Goal: Task Accomplishment & Management: Complete application form

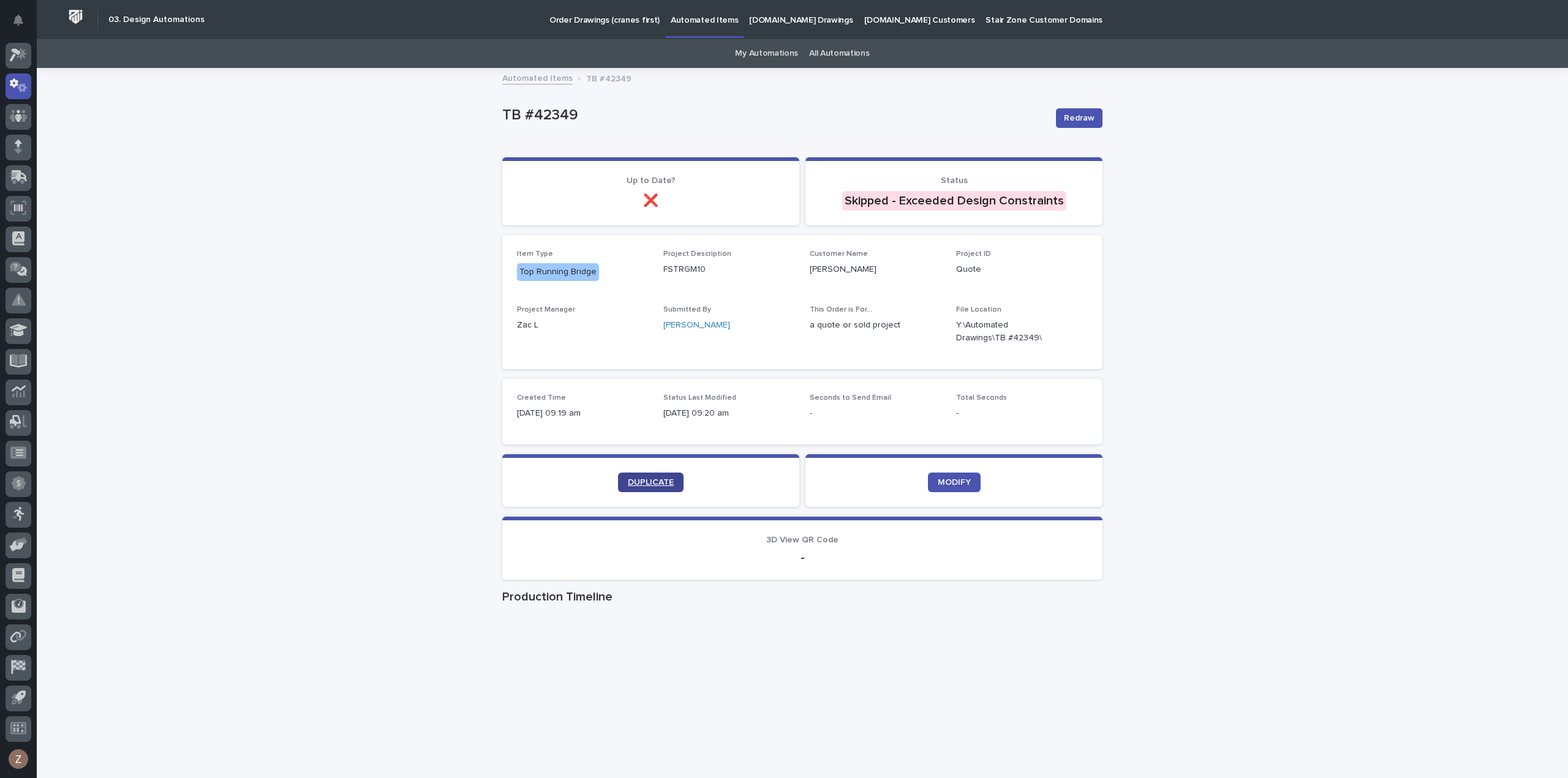
click at [647, 486] on span "DUPLICATE" at bounding box center [651, 482] width 46 height 9
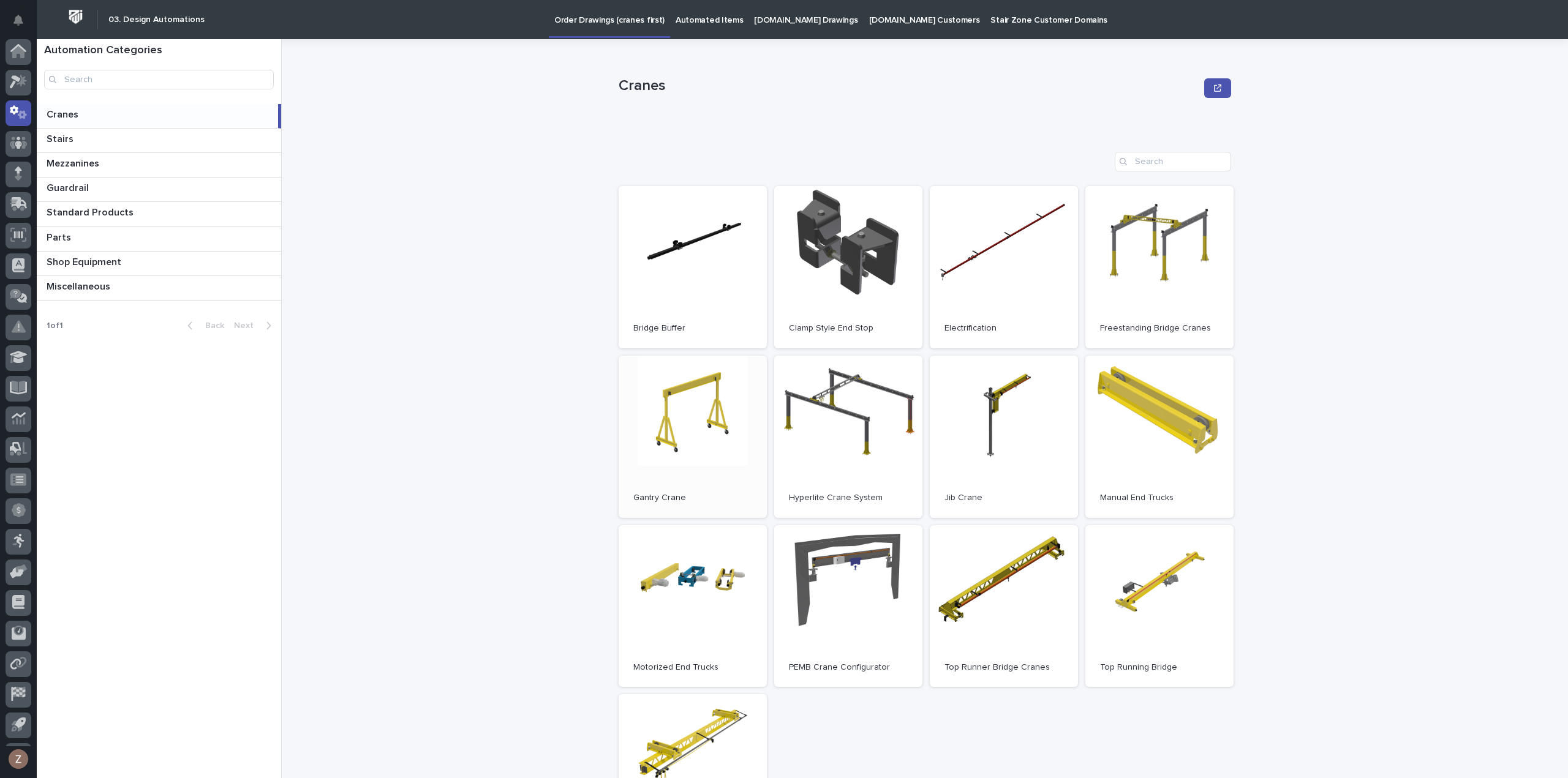
scroll to position [27, 0]
click at [19, 54] on icon at bounding box center [18, 54] width 18 height 14
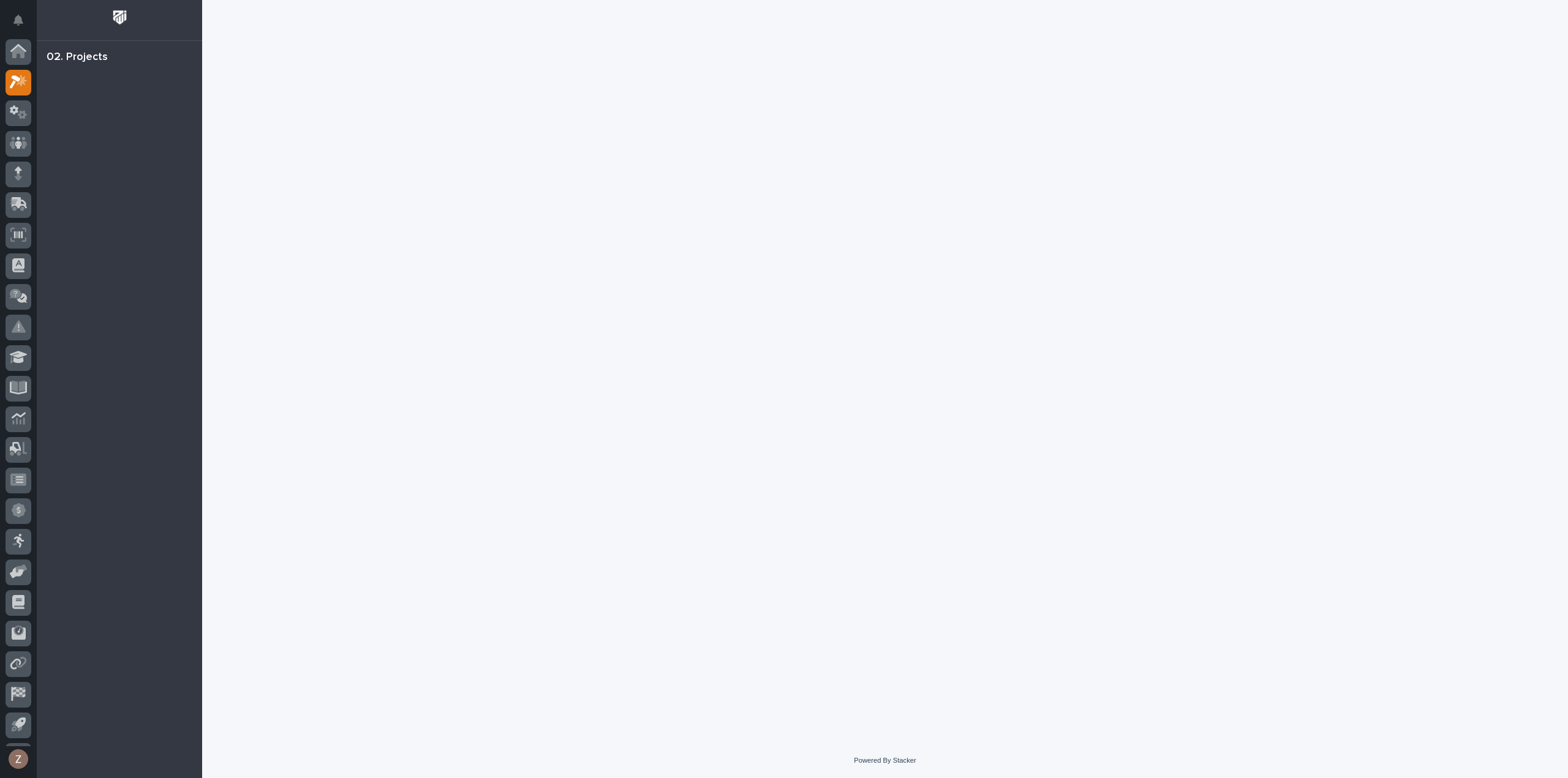
scroll to position [27, 0]
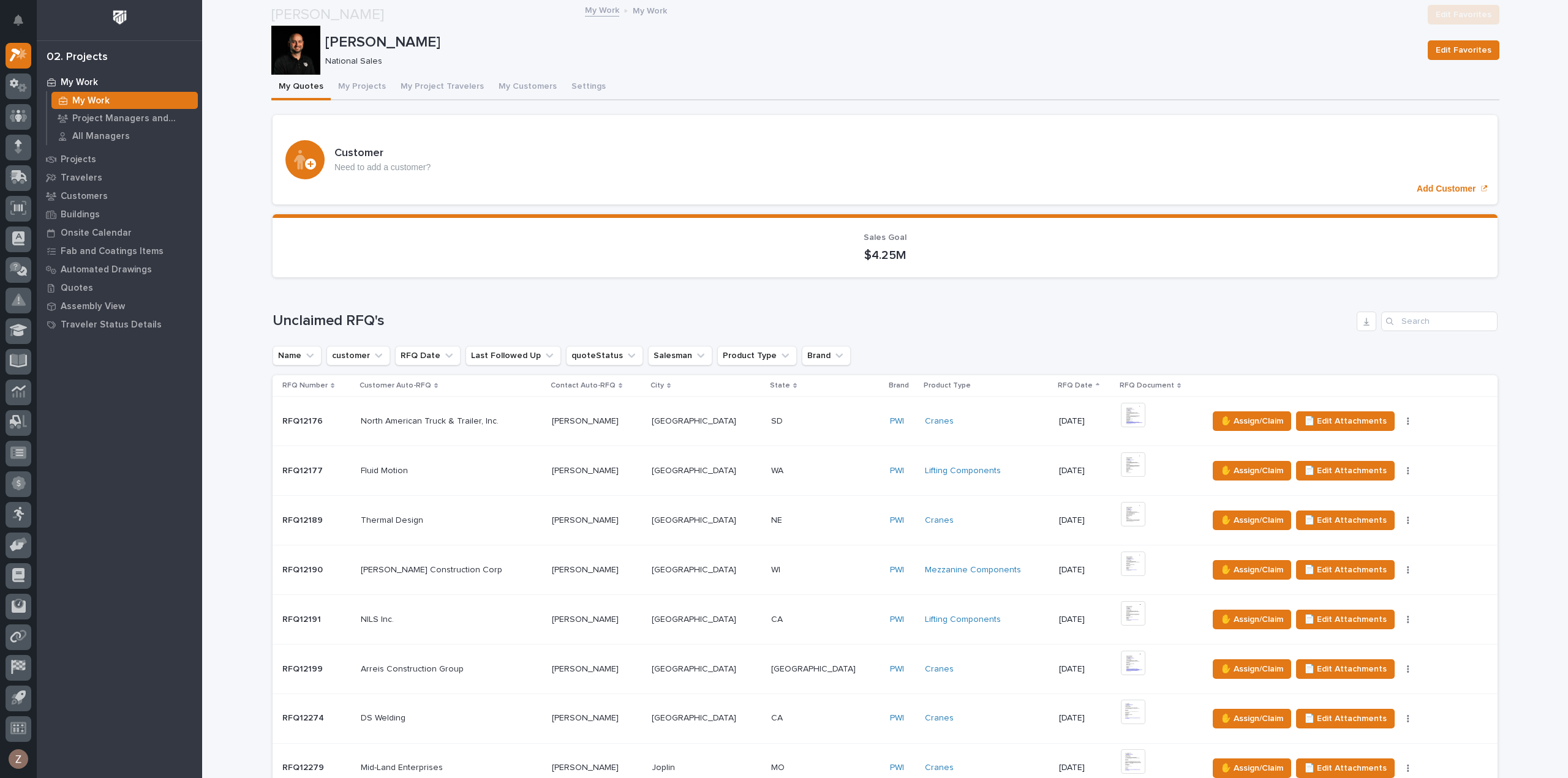
scroll to position [368, 0]
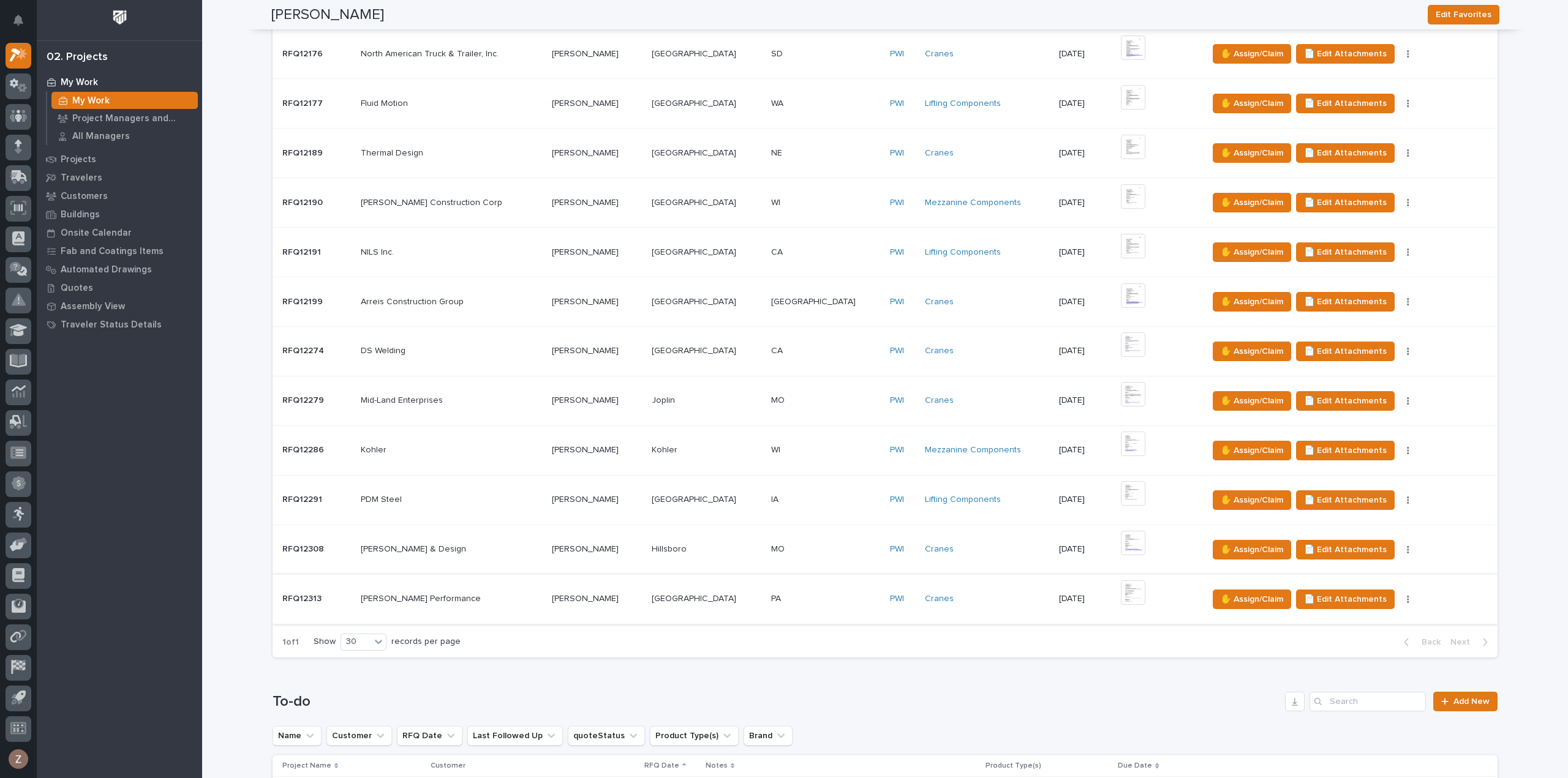
click at [1121, 591] on img at bounding box center [1134, 593] width 25 height 25
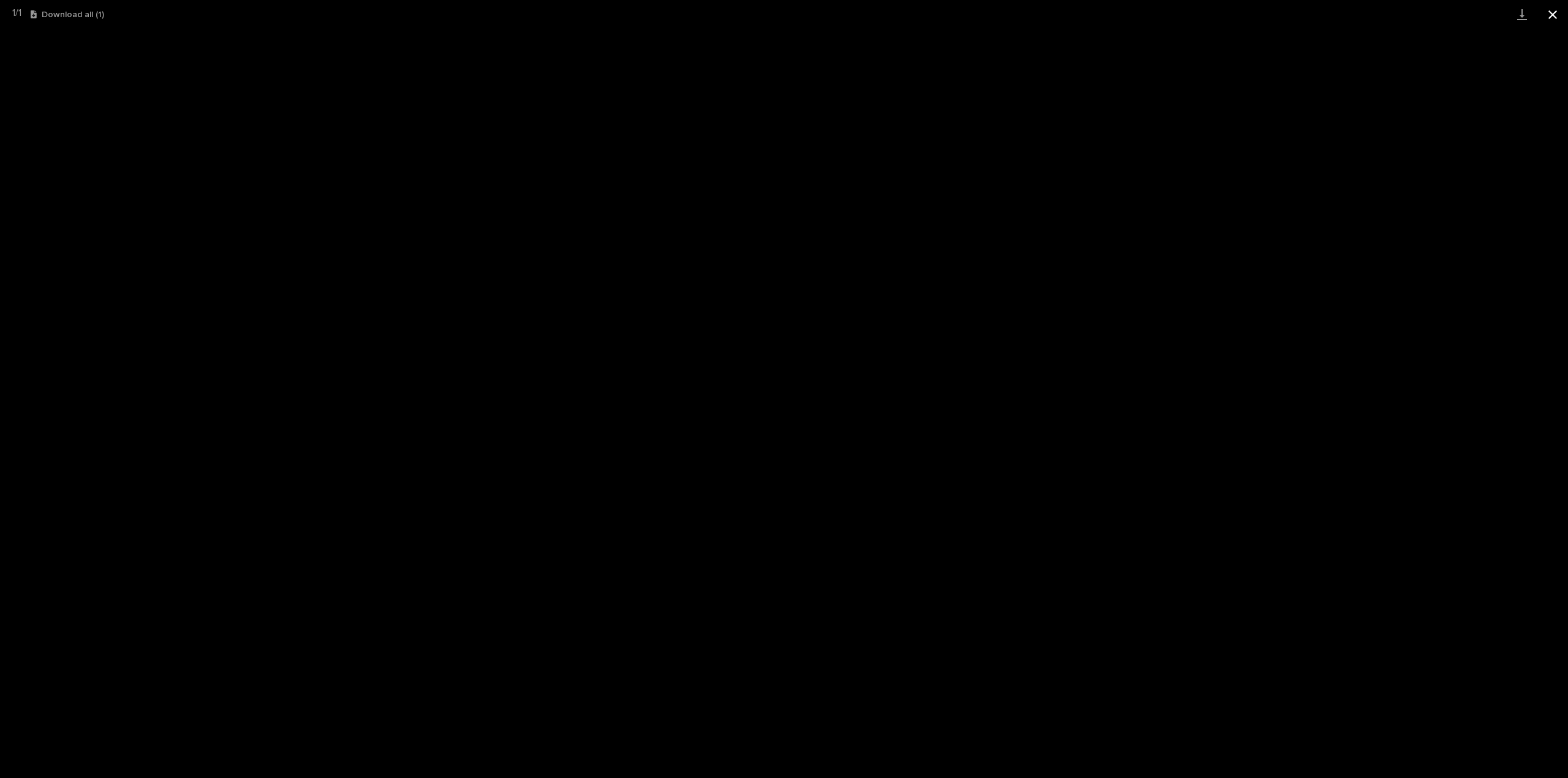
click at [1552, 11] on button "Close gallery" at bounding box center [1552, 14] width 31 height 29
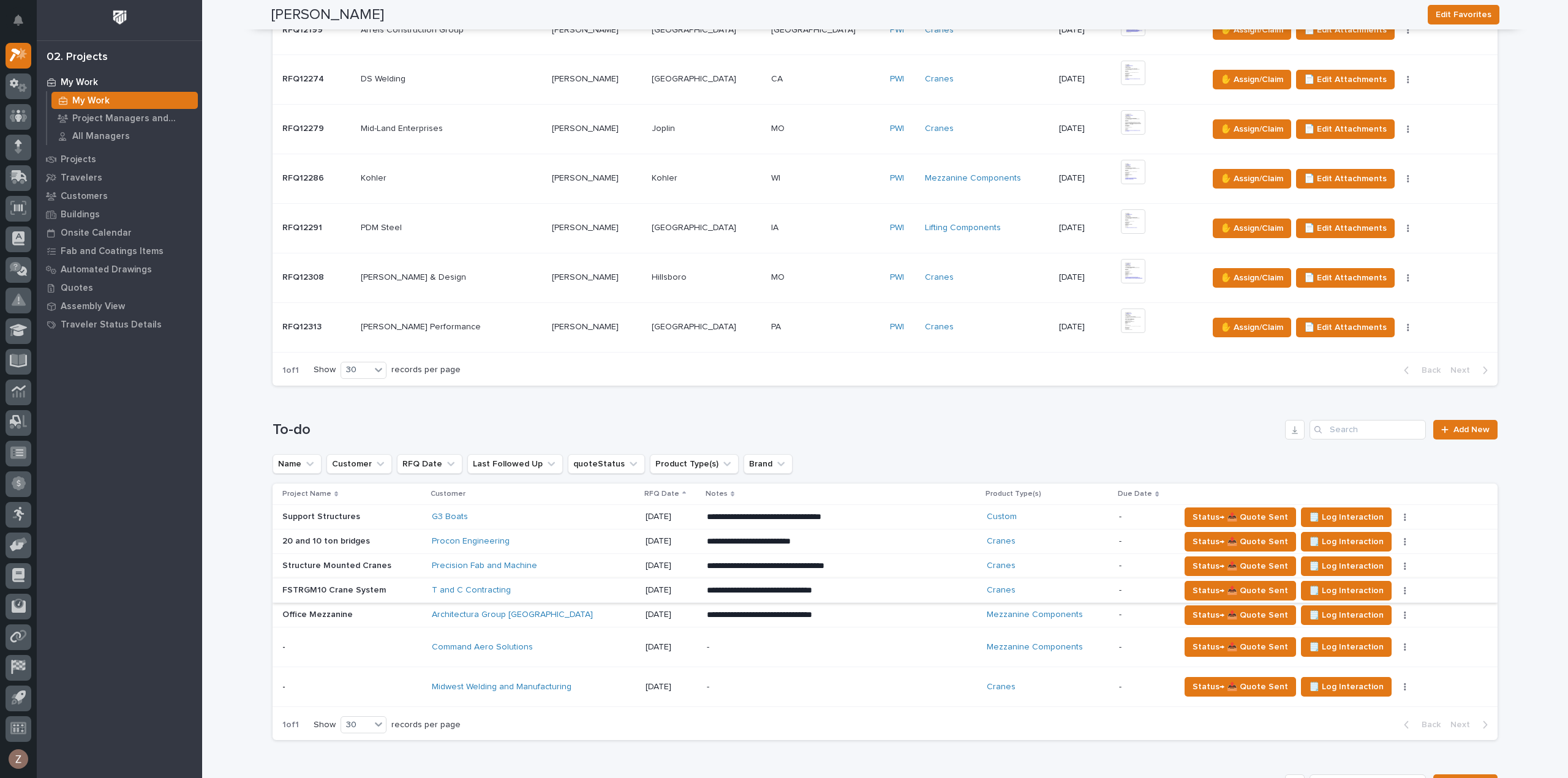
scroll to position [796, 0]
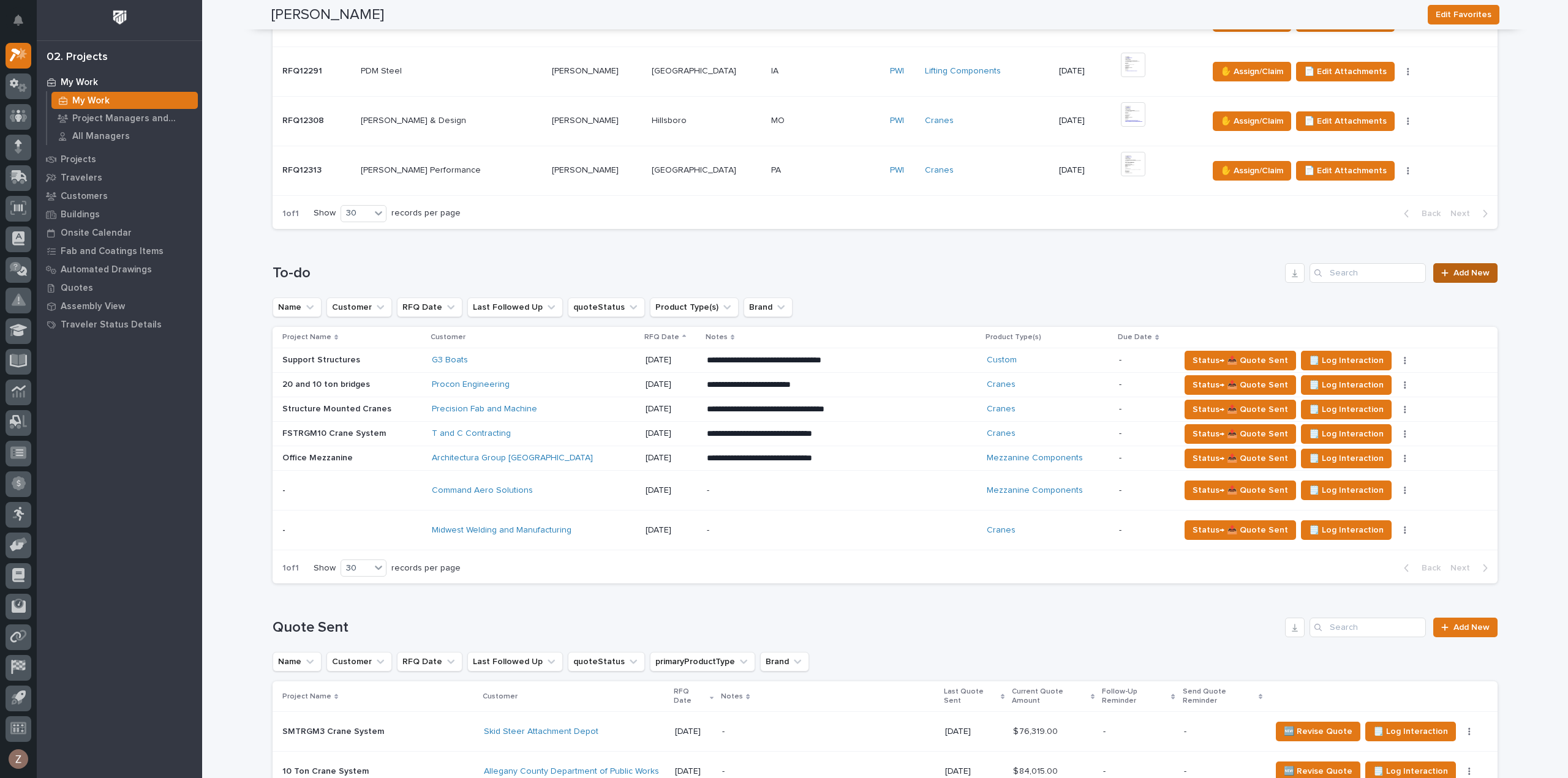
click at [1454, 270] on span "Add New" at bounding box center [1471, 274] width 36 height 9
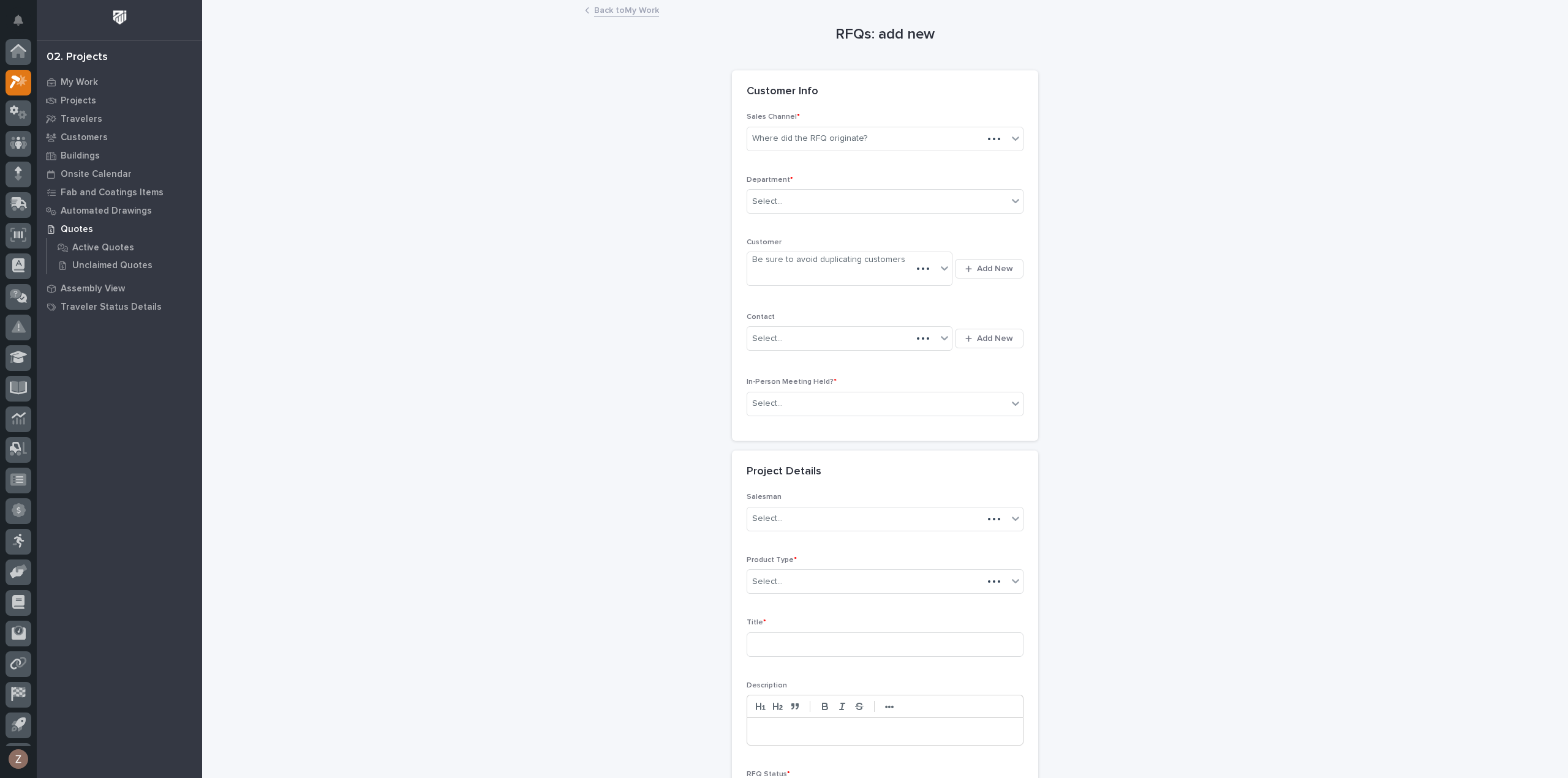
scroll to position [27, 0]
click at [812, 131] on div "Where did the RFQ originate?" at bounding box center [877, 139] width 261 height 20
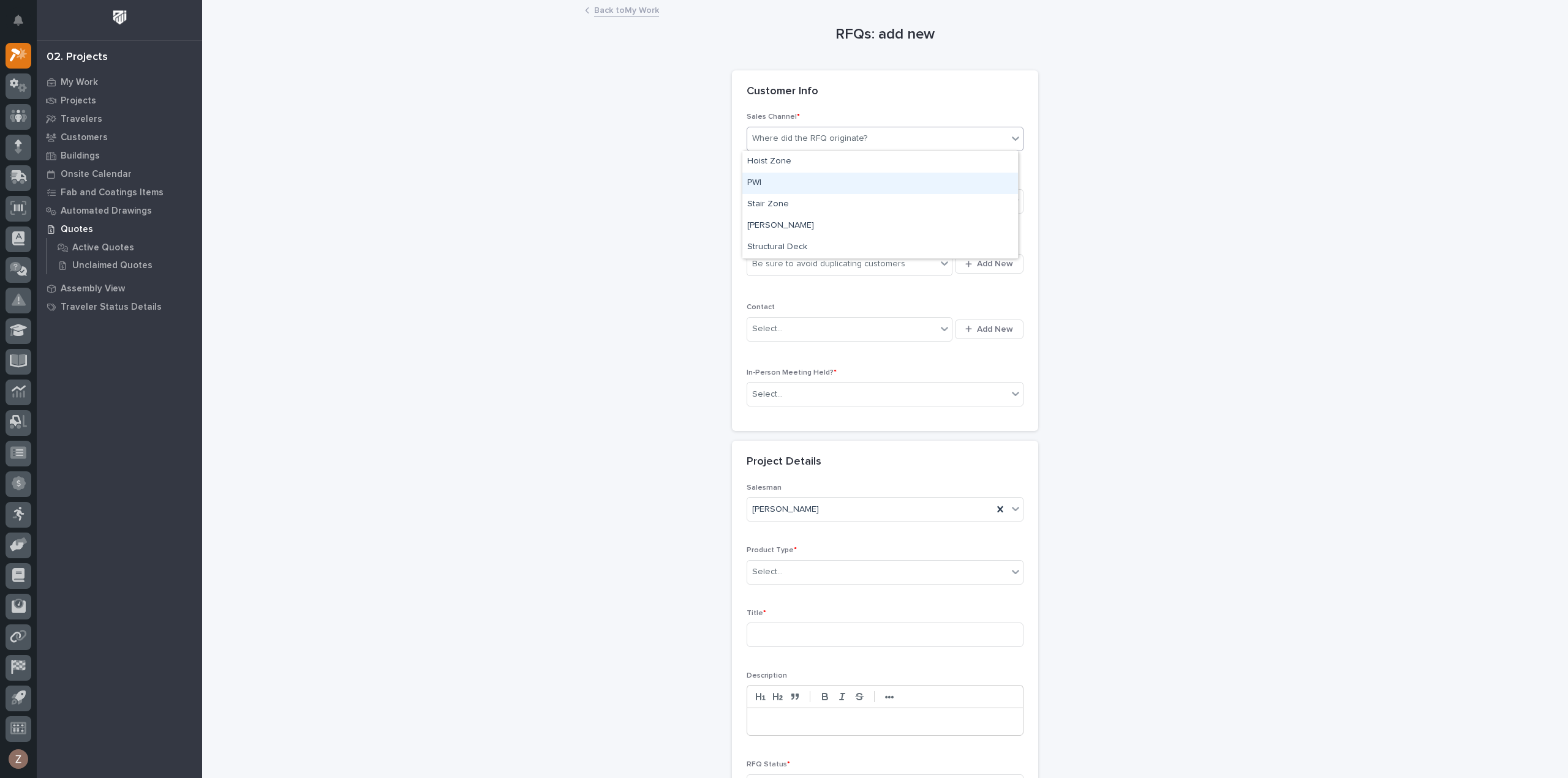
click at [808, 182] on div "PWI" at bounding box center [880, 183] width 276 height 21
click at [815, 192] on div "Select..." at bounding box center [877, 202] width 261 height 20
click at [807, 225] on div "National Sales" at bounding box center [880, 224] width 276 height 21
click at [994, 259] on span "Add New" at bounding box center [995, 264] width 36 height 11
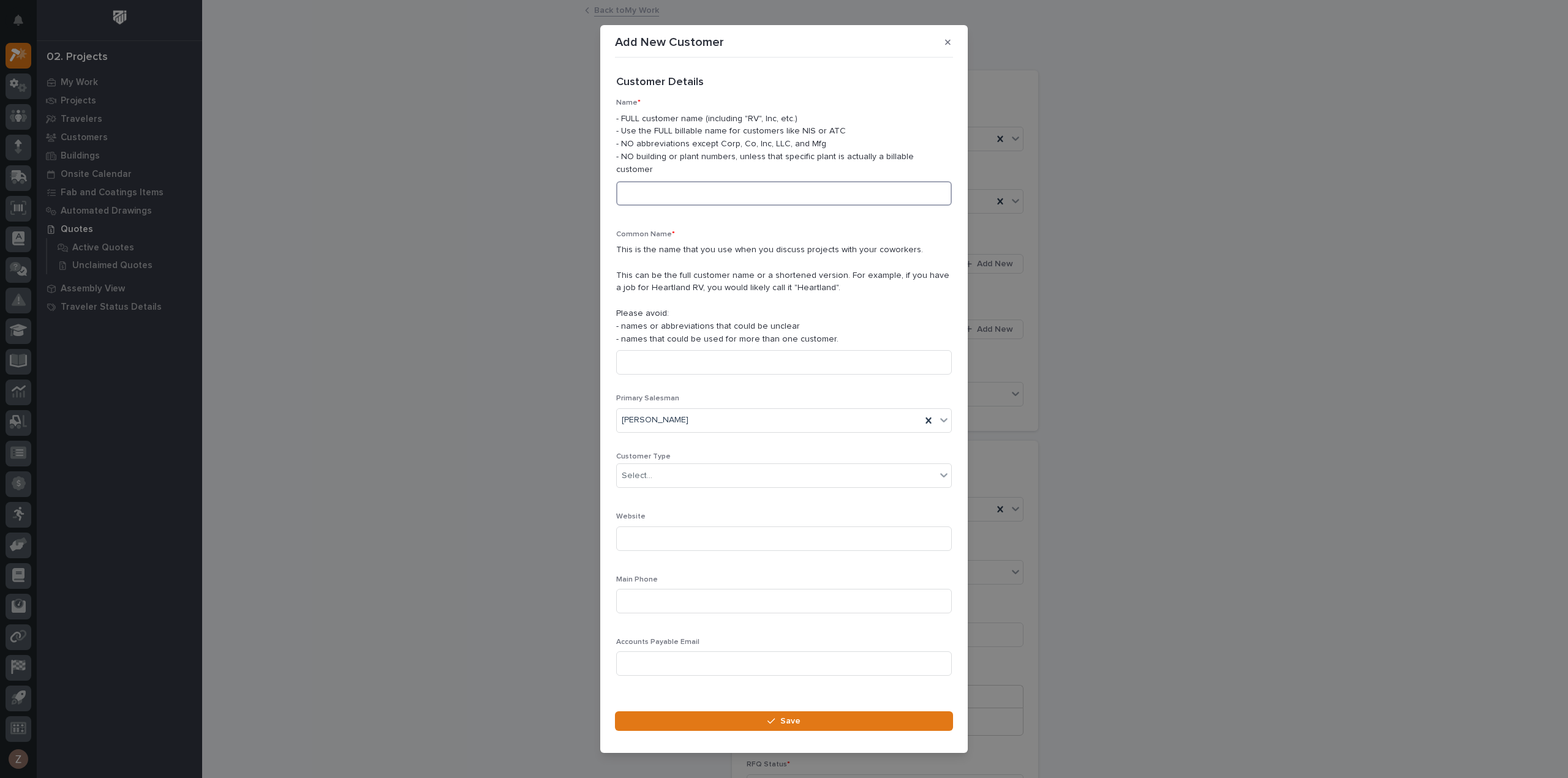
click at [660, 182] on input at bounding box center [784, 194] width 336 height 25
type input "Cascadia Hoist and Crane"
click at [654, 474] on input "text" at bounding box center [654, 476] width 1 height 11
click at [655, 490] on div "Dealer" at bounding box center [779, 492] width 326 height 21
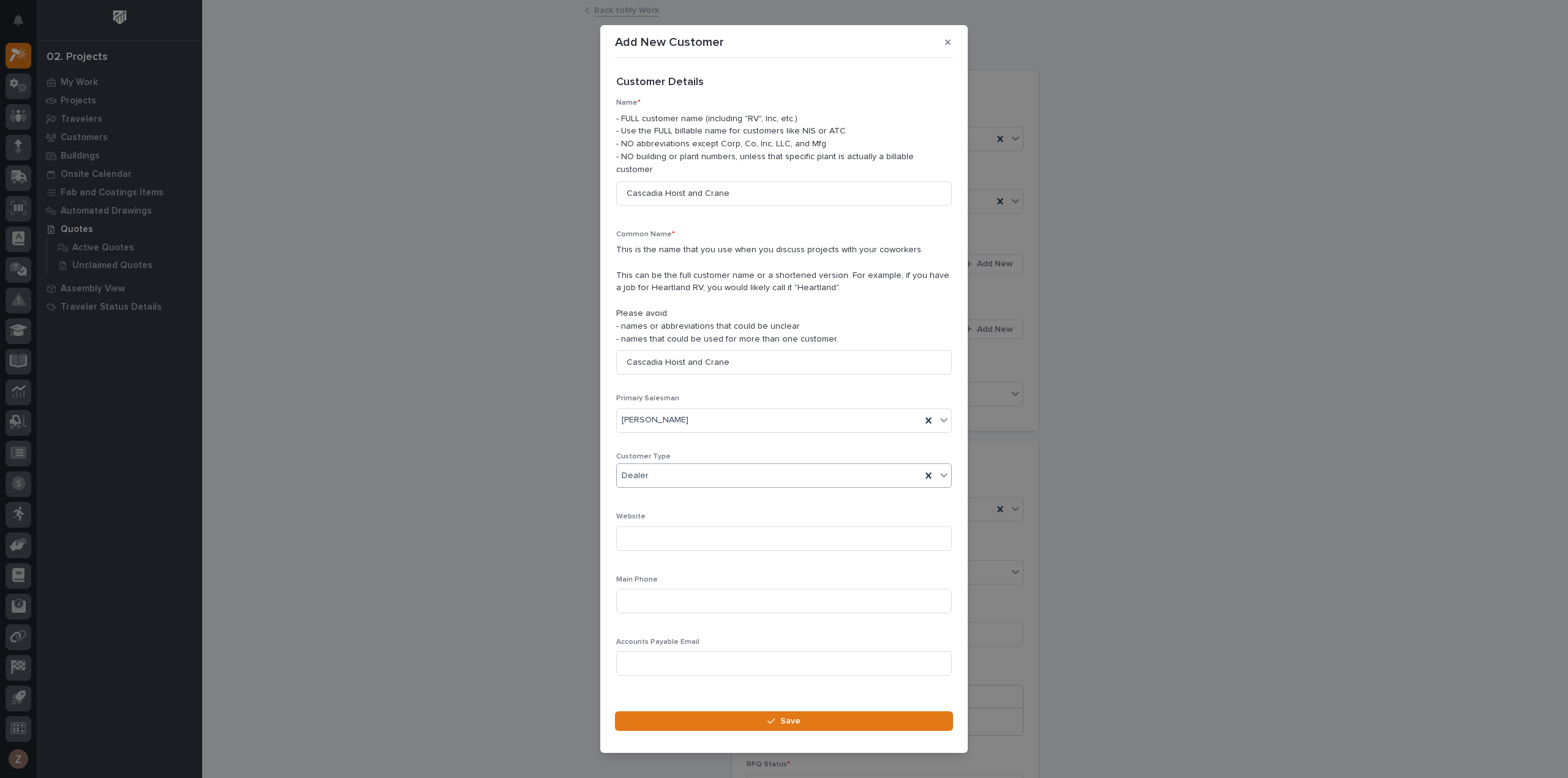
scroll to position [18, 0]
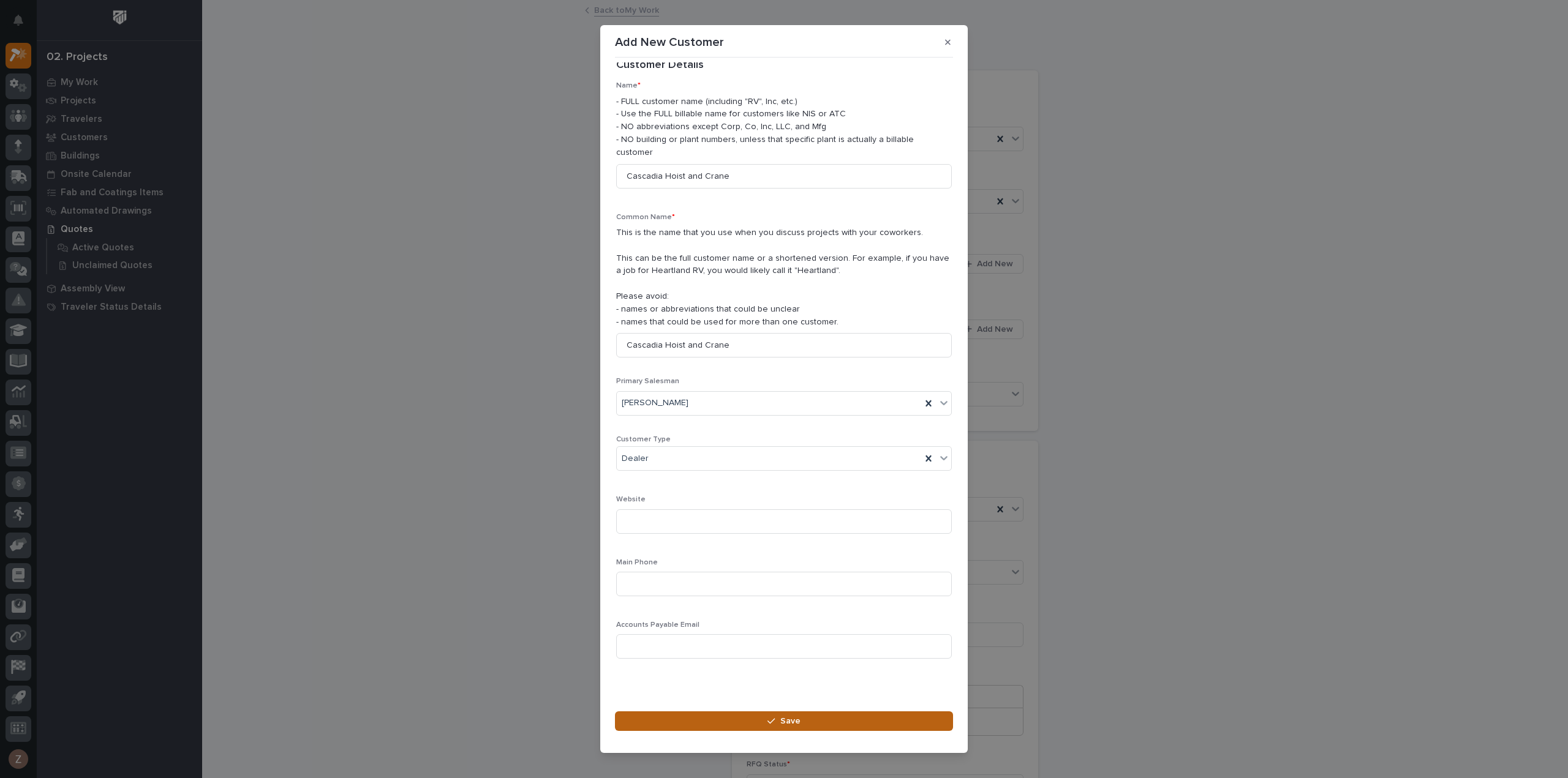
click at [791, 716] on span "Save" at bounding box center [790, 721] width 20 height 11
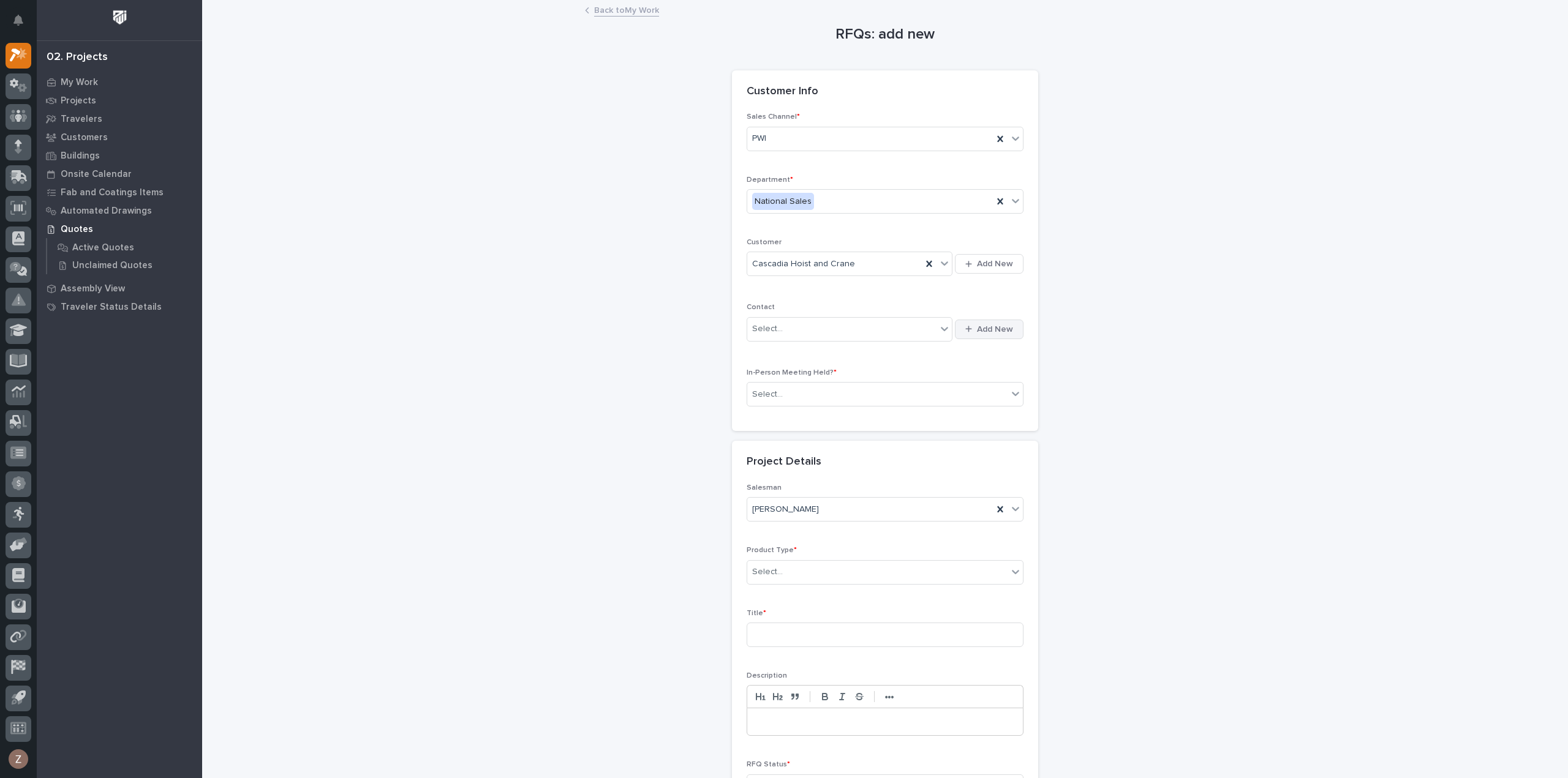
click at [1002, 324] on span "Add New" at bounding box center [995, 329] width 36 height 11
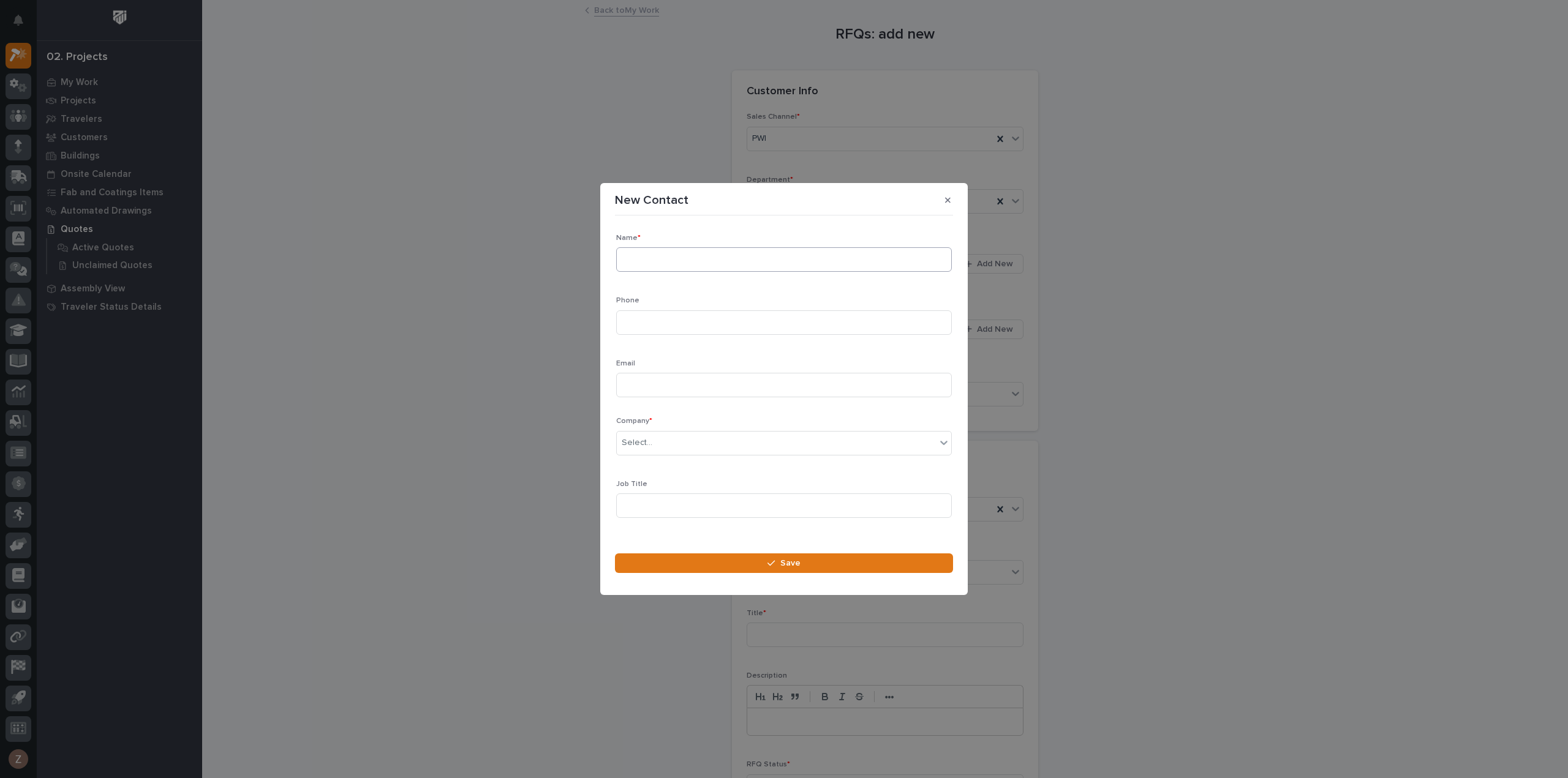
drag, startPoint x: 665, startPoint y: 245, endPoint x: 666, endPoint y: 254, distance: 9.1
click at [664, 246] on div "Name *" at bounding box center [784, 258] width 336 height 47
click at [667, 259] on input at bounding box center [784, 260] width 336 height 25
type input "Ryan Jones"
type input "360-904-9578"
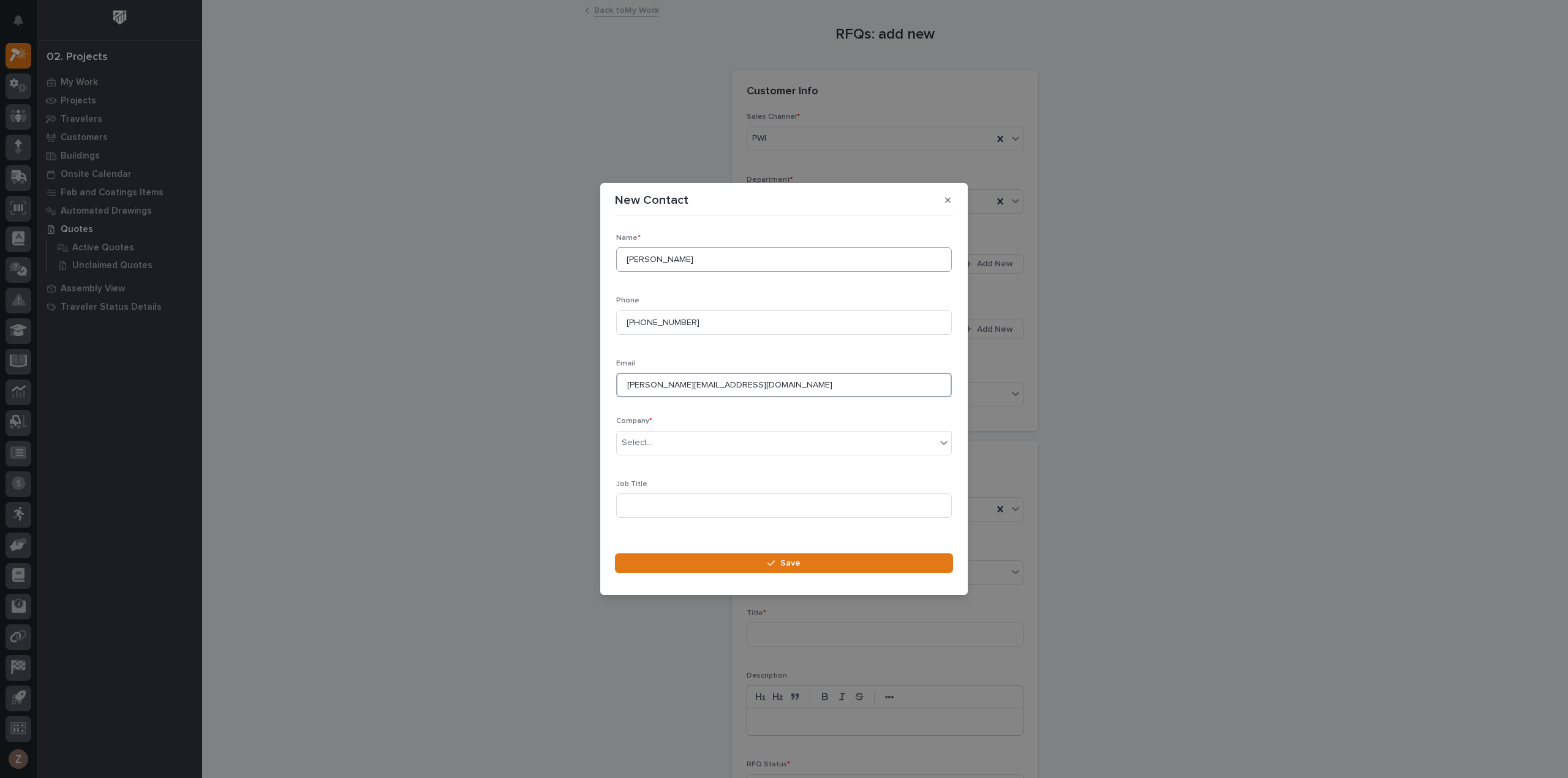
type input "ryan@cascadiahoist.com"
type input "******"
click at [703, 466] on div "Cascadia Hoist and Crane" at bounding box center [779, 466] width 326 height 21
click at [648, 496] on input at bounding box center [784, 506] width 336 height 25
type input "Owner"
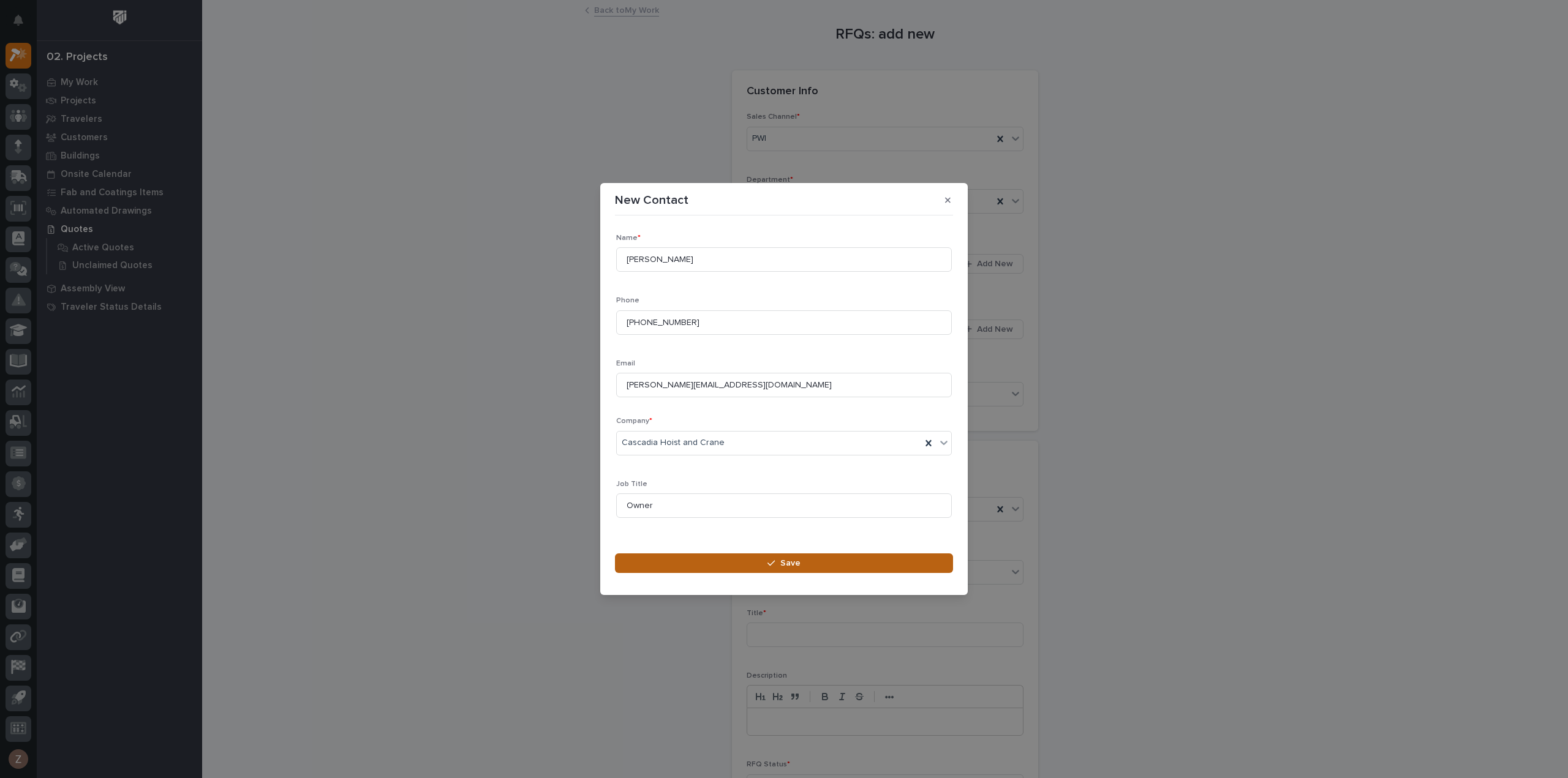
click at [823, 571] on button "Save" at bounding box center [784, 563] width 338 height 19
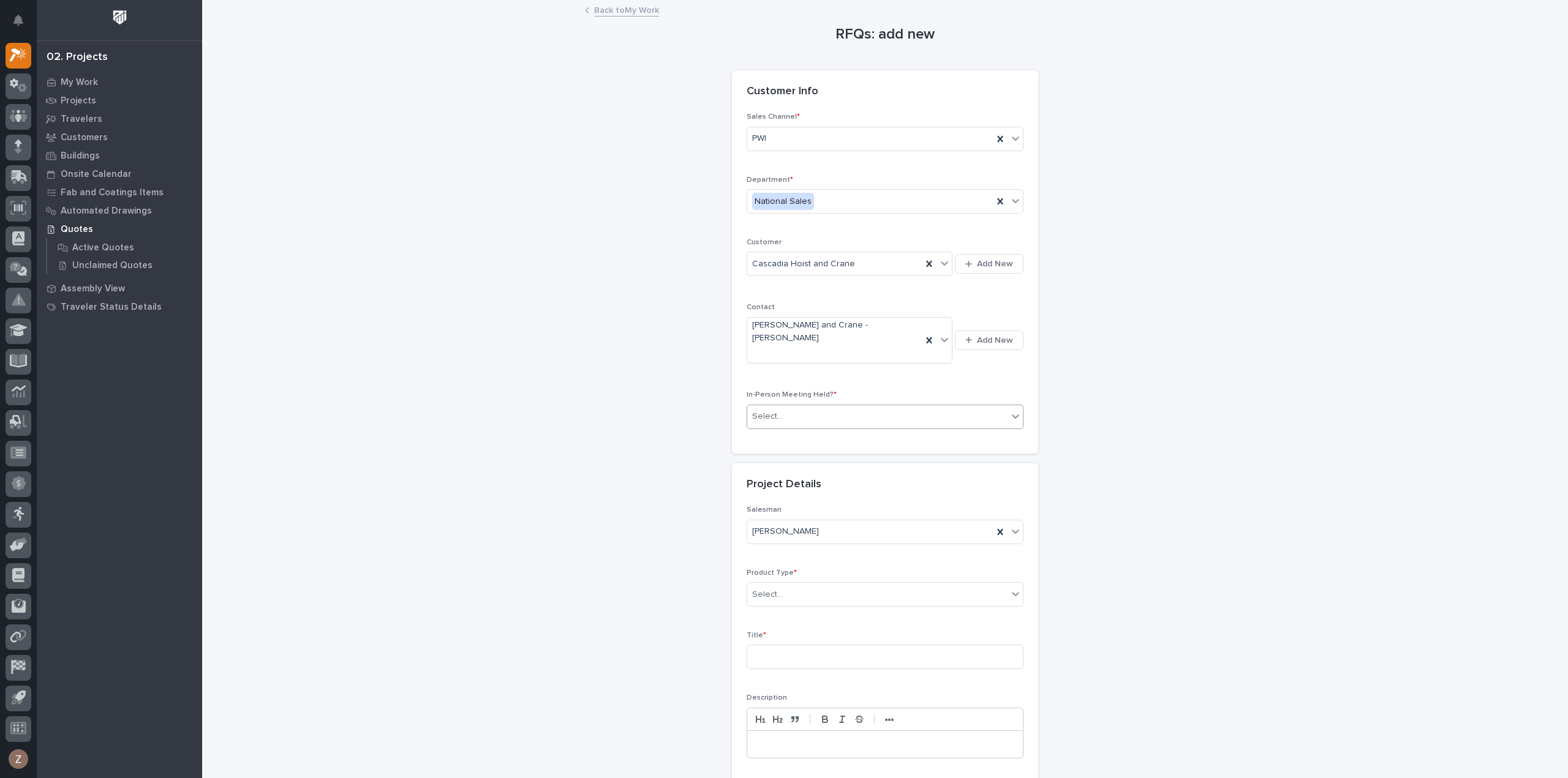
click at [903, 407] on div "Select..." at bounding box center [877, 417] width 261 height 20
click at [878, 434] on div "No" at bounding box center [880, 437] width 276 height 21
click at [848, 585] on div "Select..." at bounding box center [877, 595] width 261 height 20
click at [872, 619] on div "Cranes" at bounding box center [880, 614] width 276 height 21
click at [854, 645] on input at bounding box center [885, 657] width 277 height 25
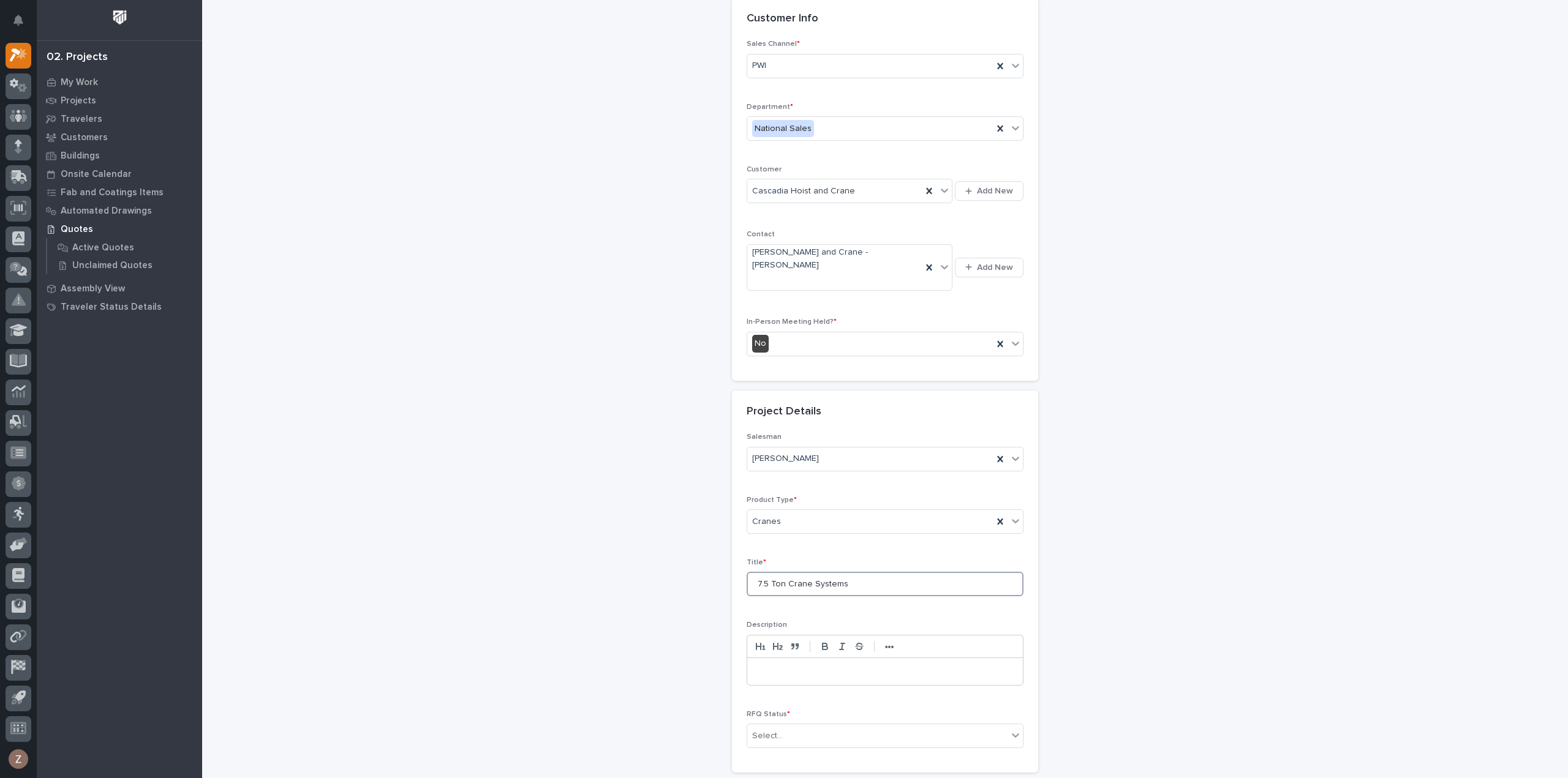
scroll to position [166, 0]
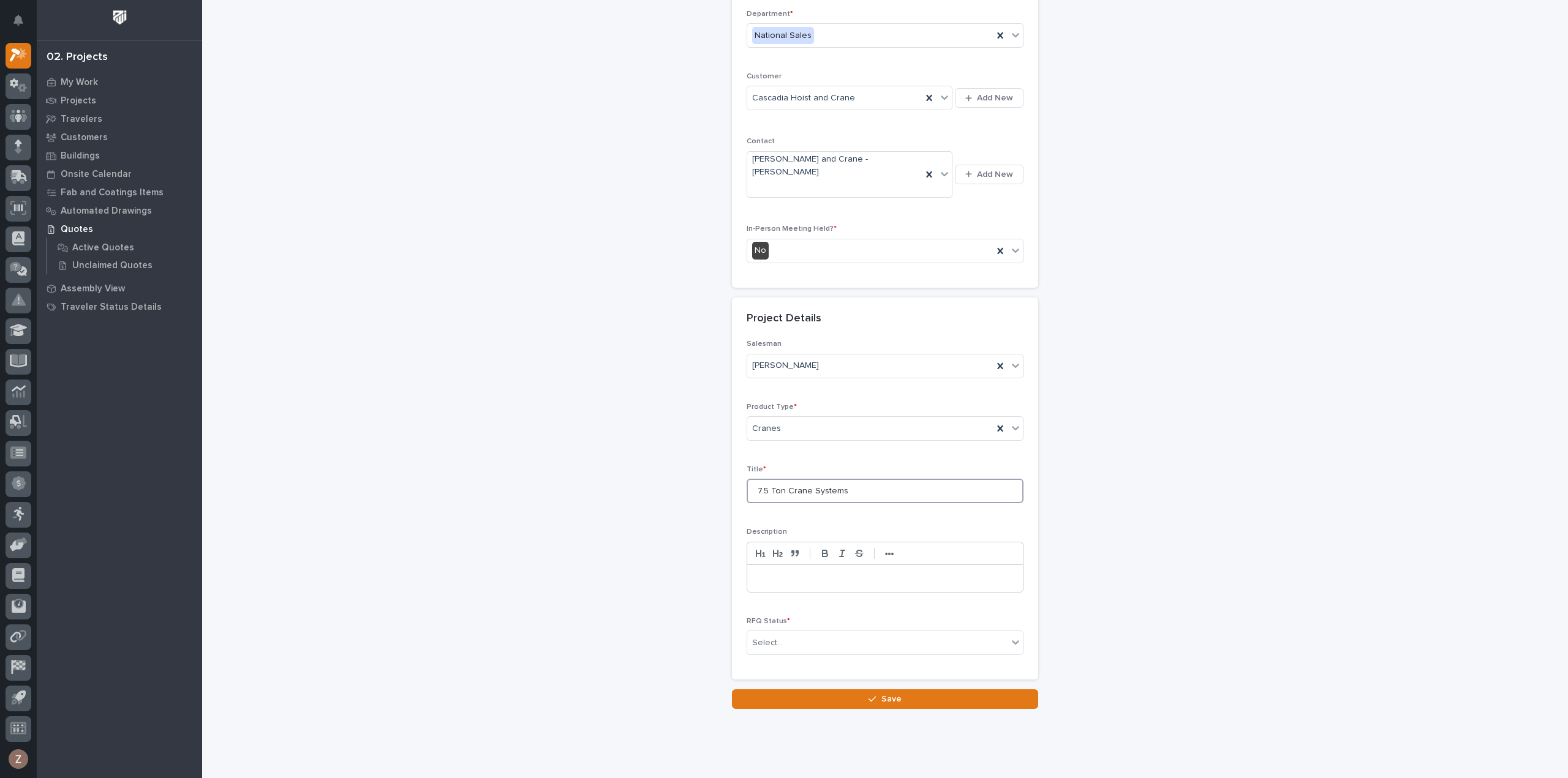
type input "7.5 Ton Crane Systems"
click at [770, 617] on div "RFQ Status * Select..." at bounding box center [885, 641] width 277 height 47
click at [776, 637] on div "Select..." at bounding box center [767, 643] width 31 height 13
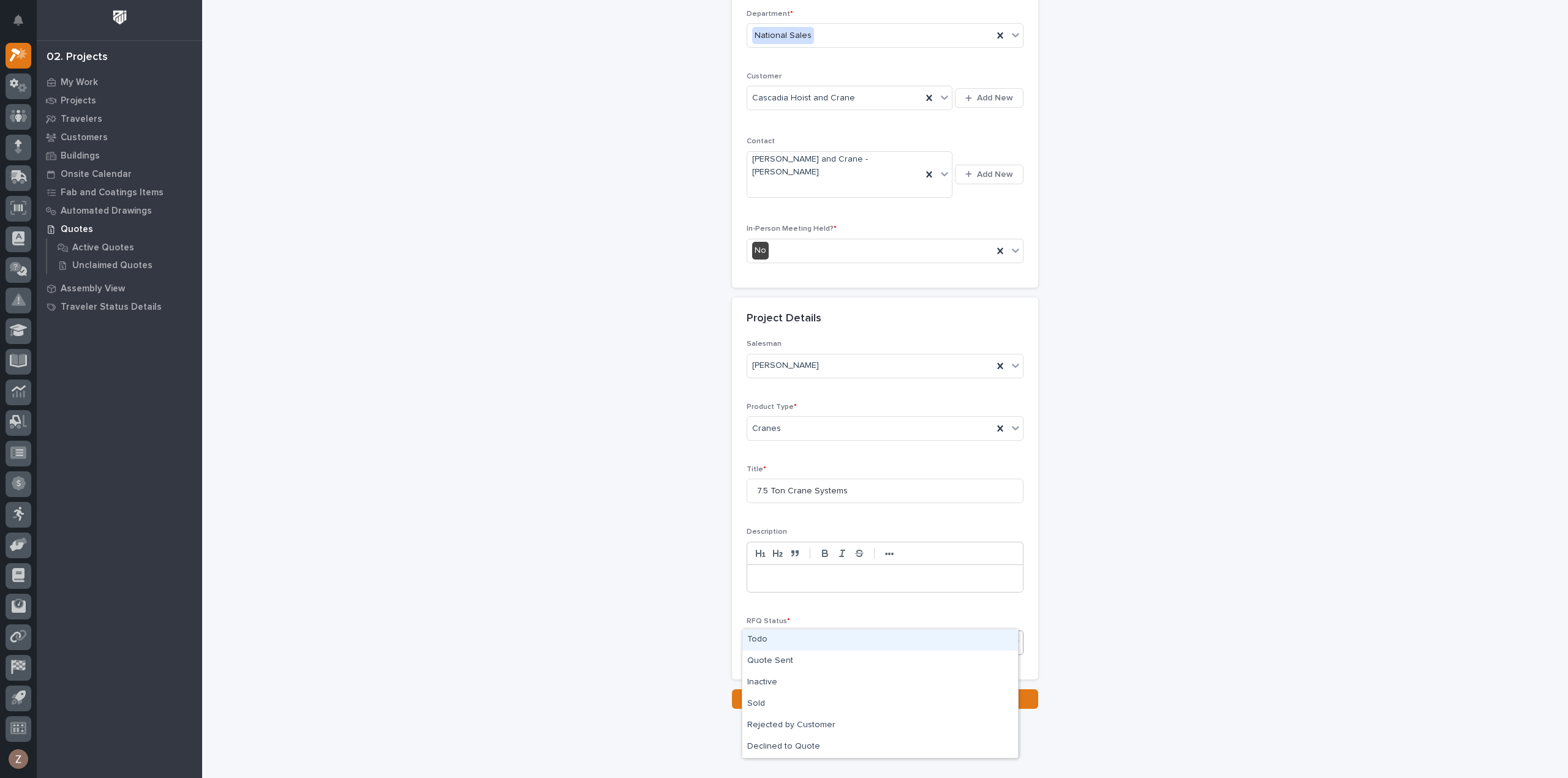
click at [770, 632] on div "Todo" at bounding box center [880, 640] width 276 height 21
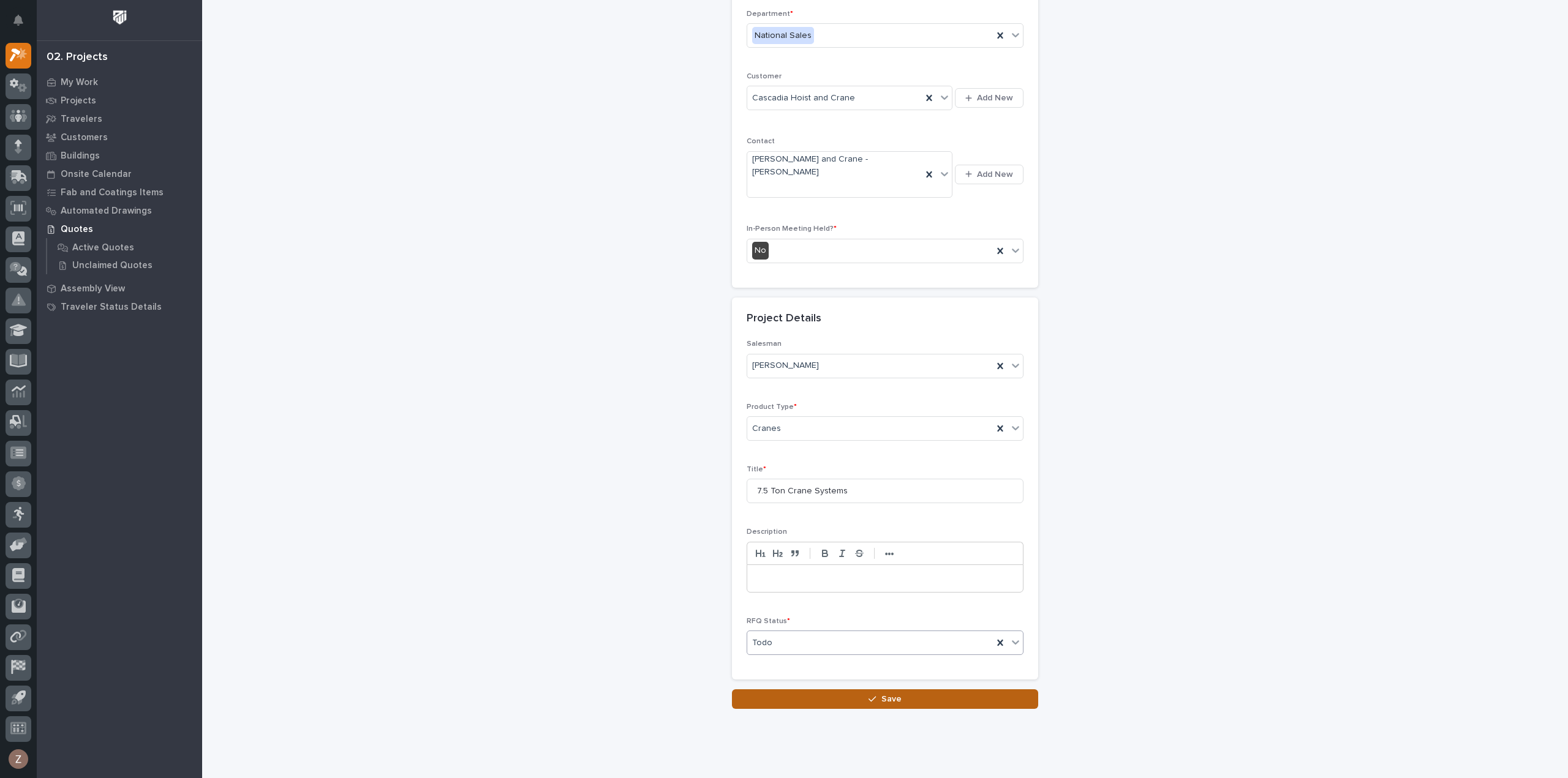
click at [810, 689] on button "Save" at bounding box center [884, 699] width 306 height 19
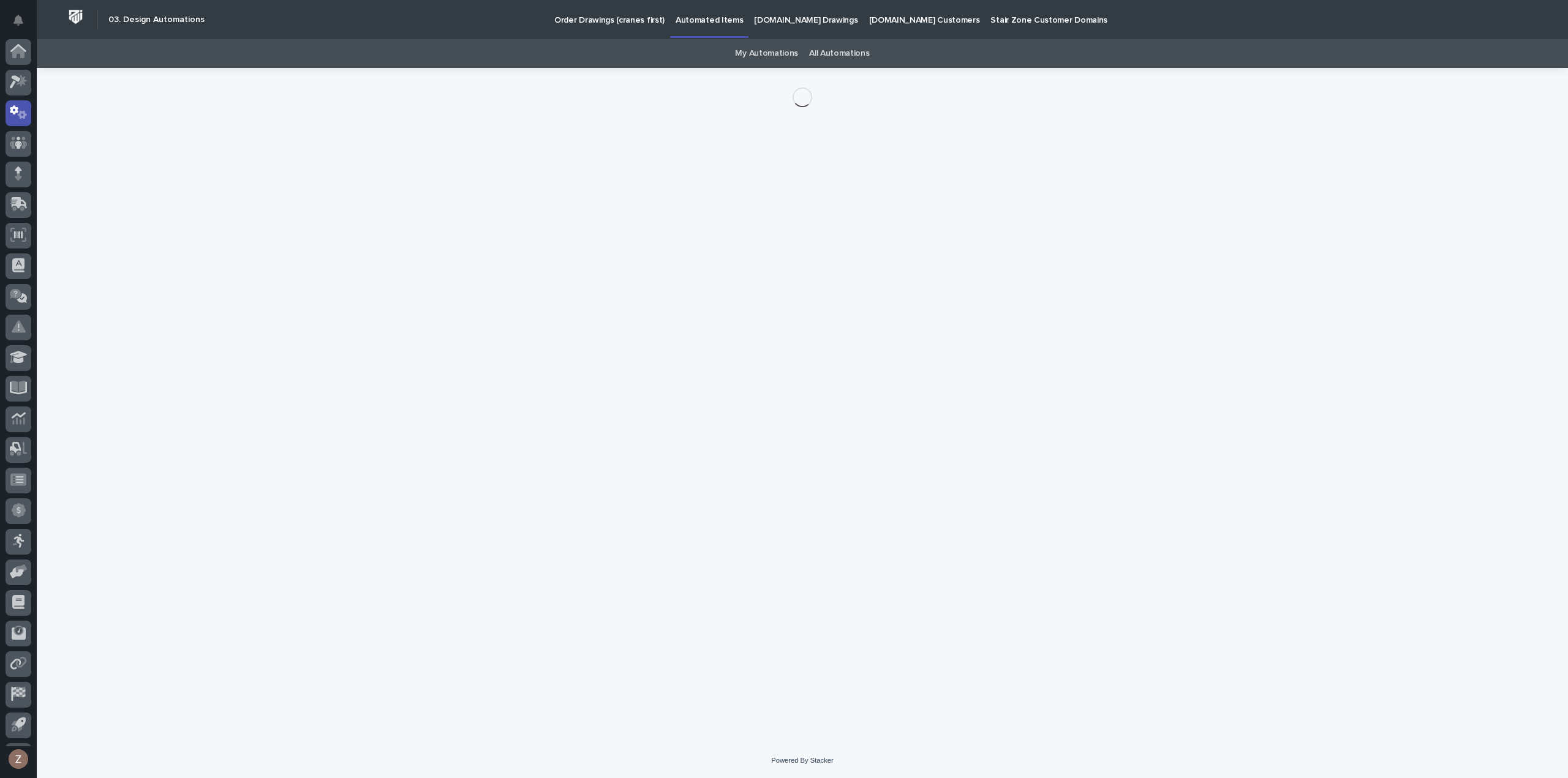
scroll to position [27, 0]
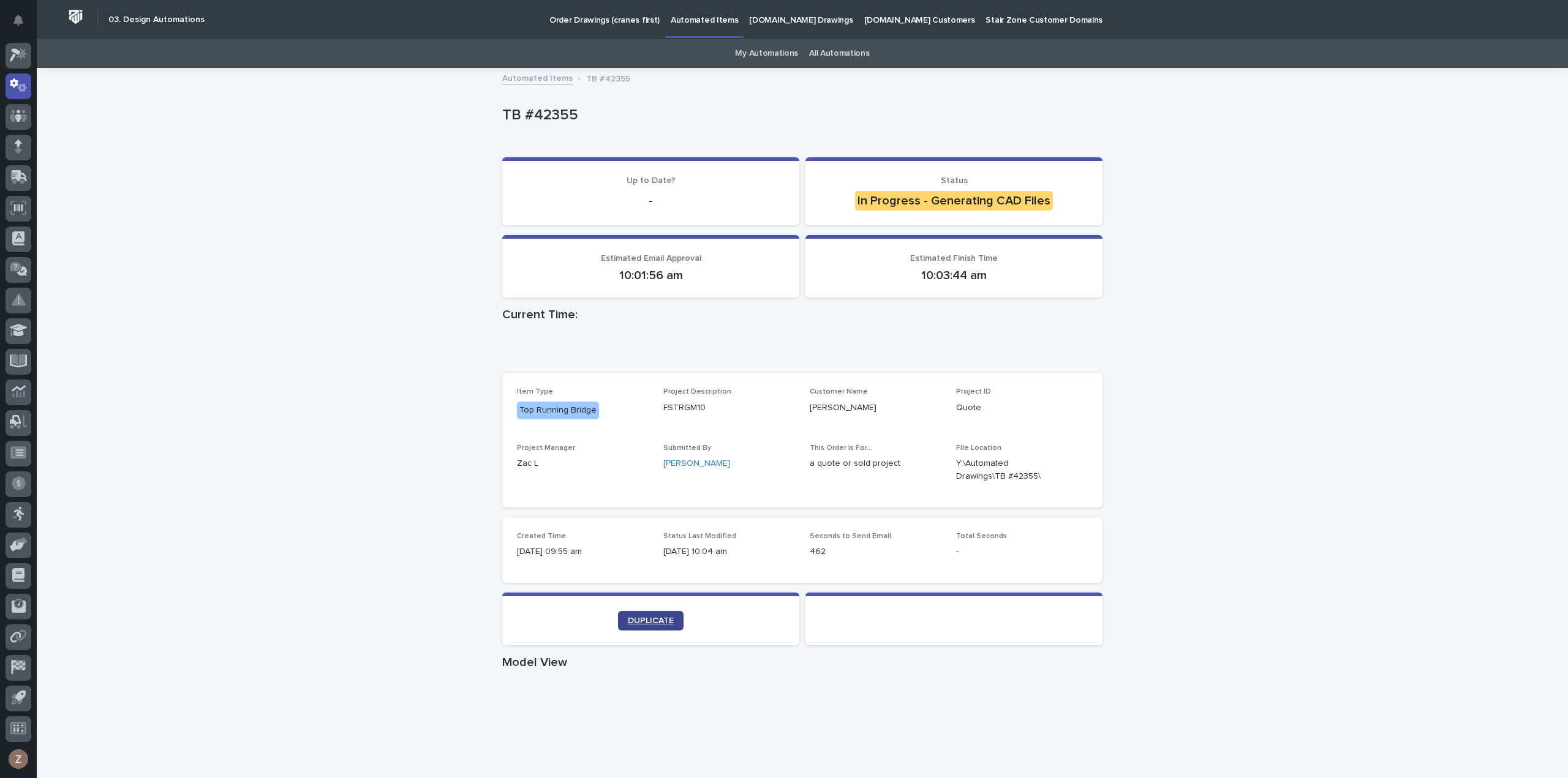
click at [647, 619] on span "DUPLICATE" at bounding box center [651, 621] width 46 height 9
